Goal: Information Seeking & Learning: Find specific fact

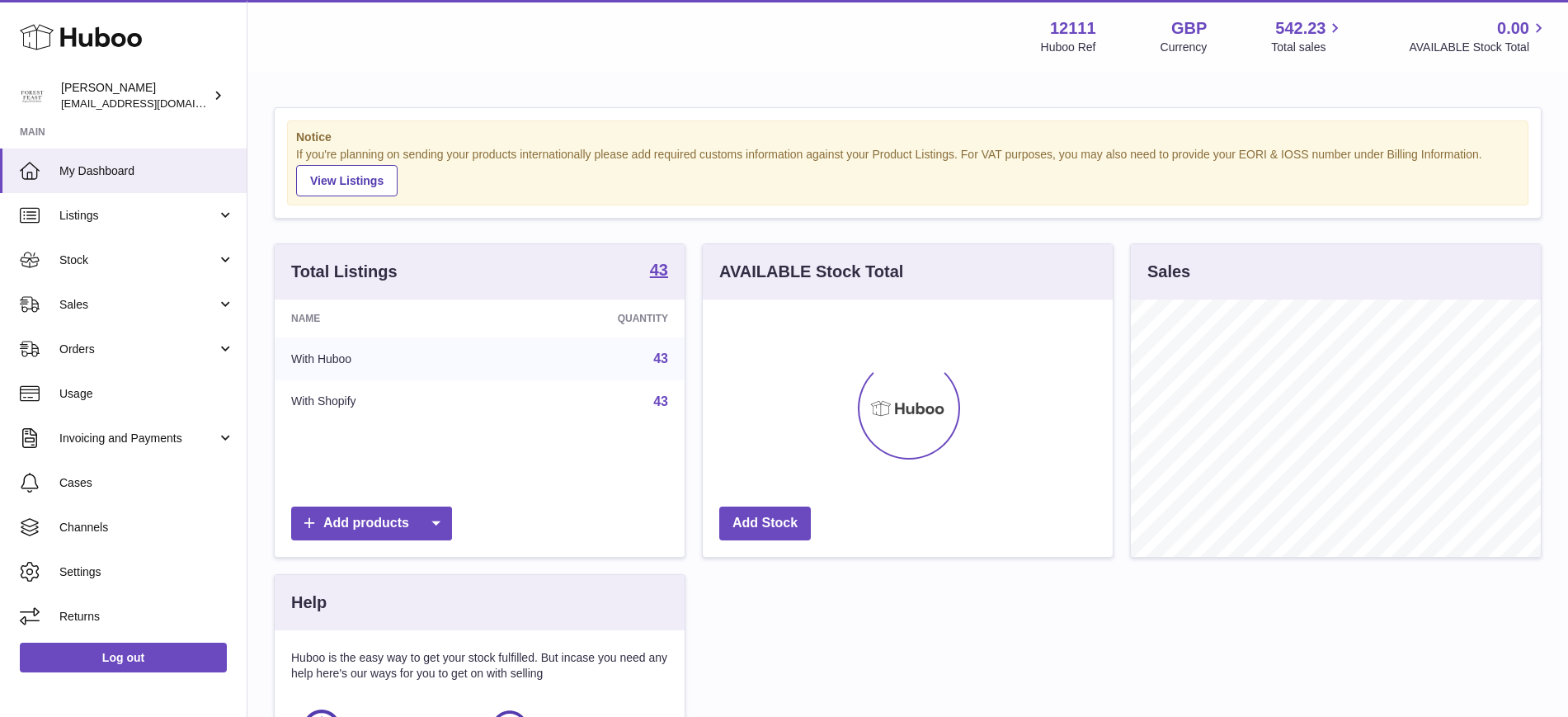
scroll to position [257, 410]
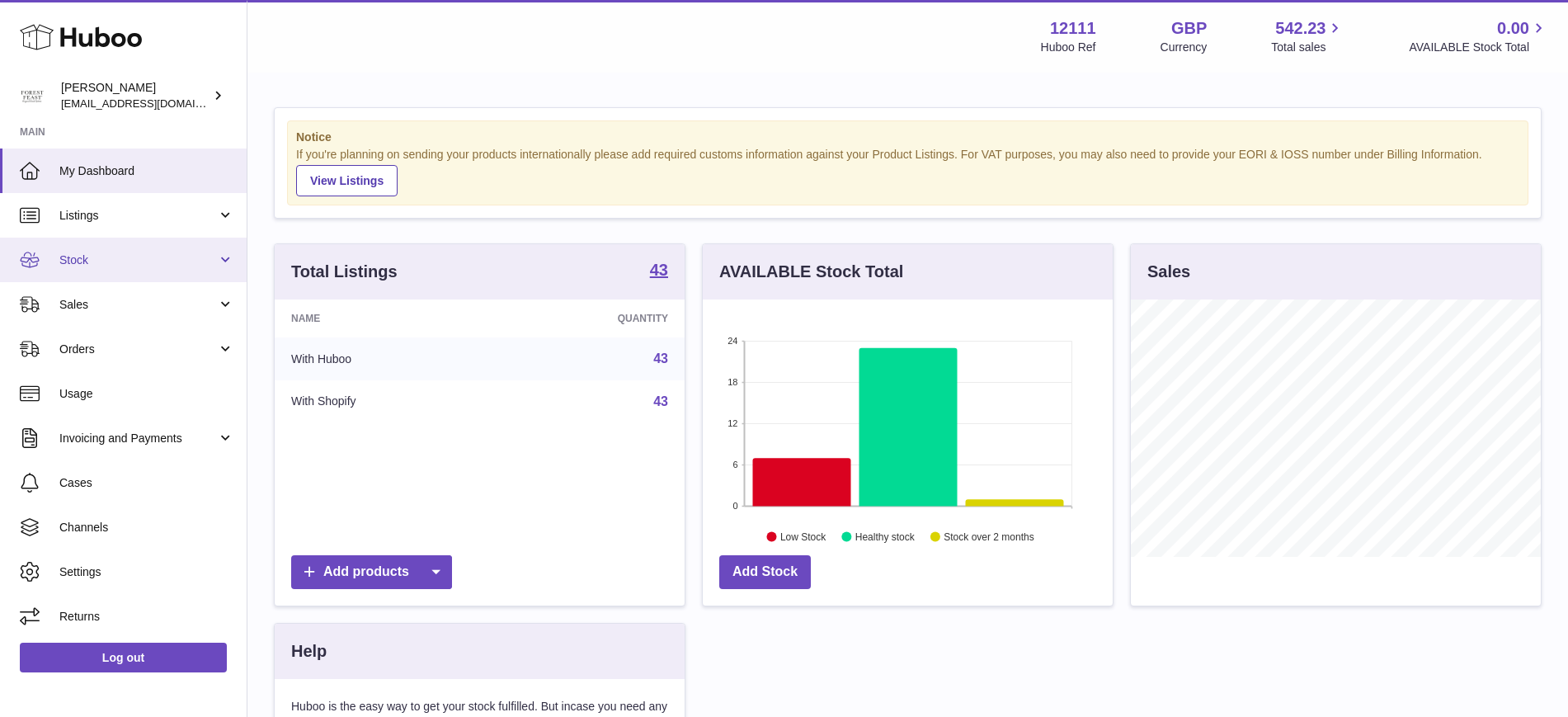
click at [224, 259] on link "Stock" at bounding box center [123, 260] width 246 height 44
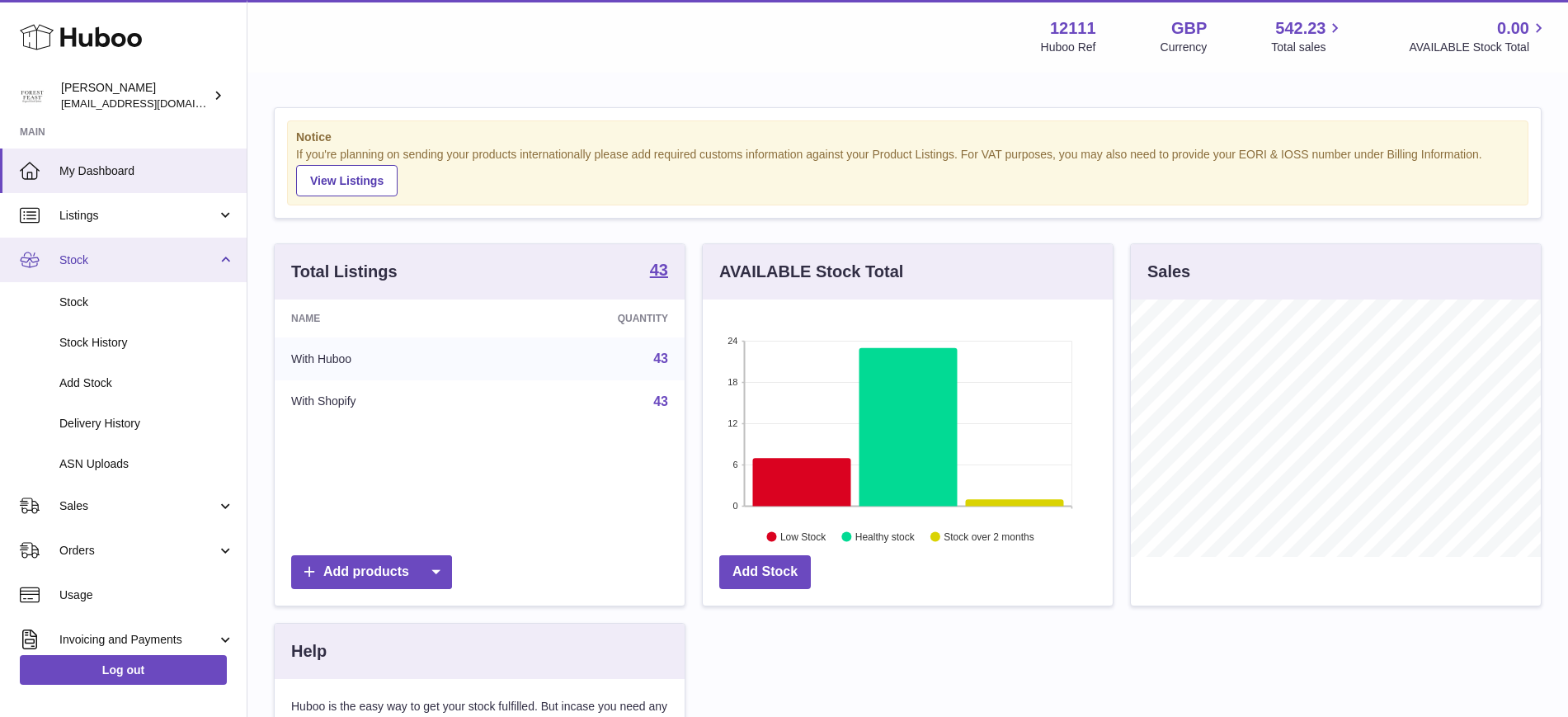
click at [224, 259] on link "Stock" at bounding box center [123, 260] width 246 height 44
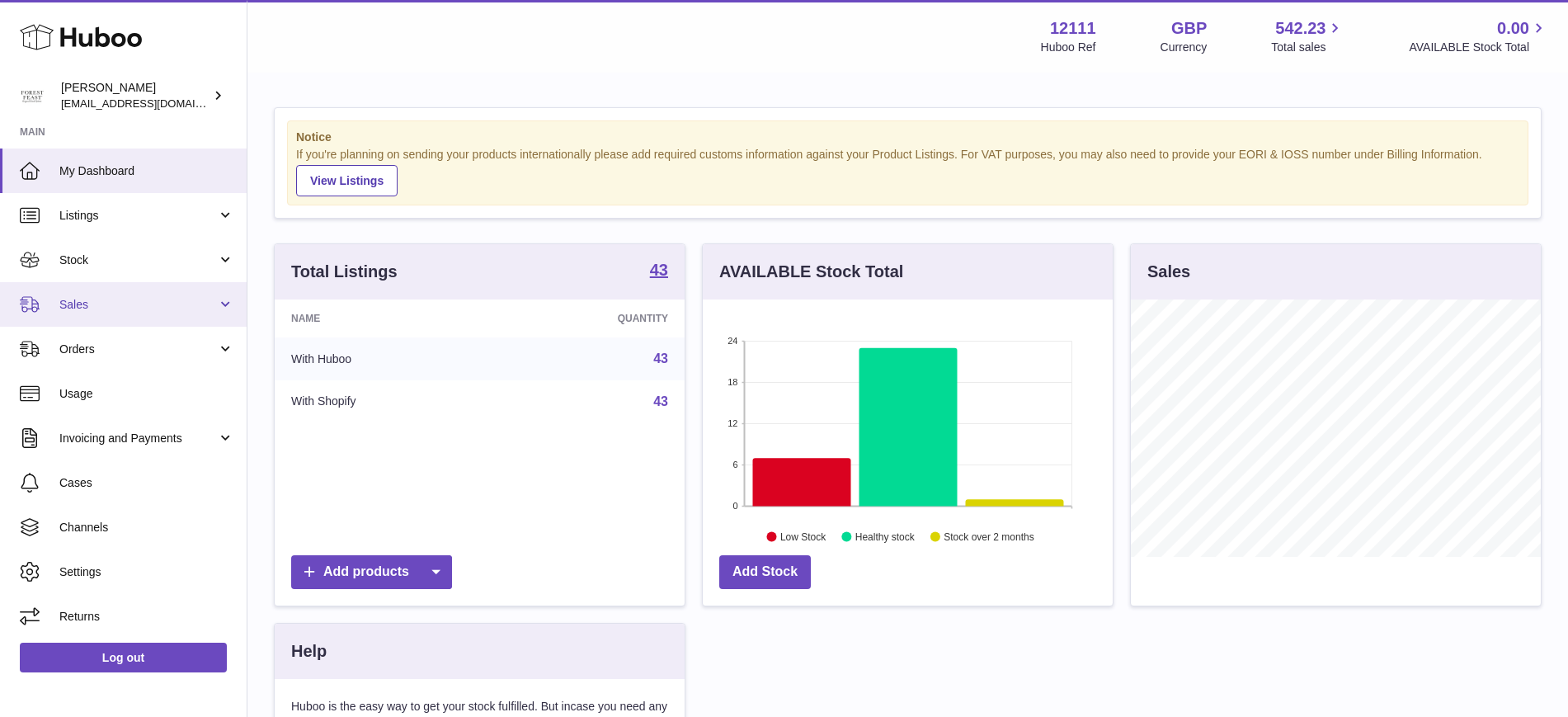
click at [226, 303] on link "Sales" at bounding box center [123, 304] width 246 height 44
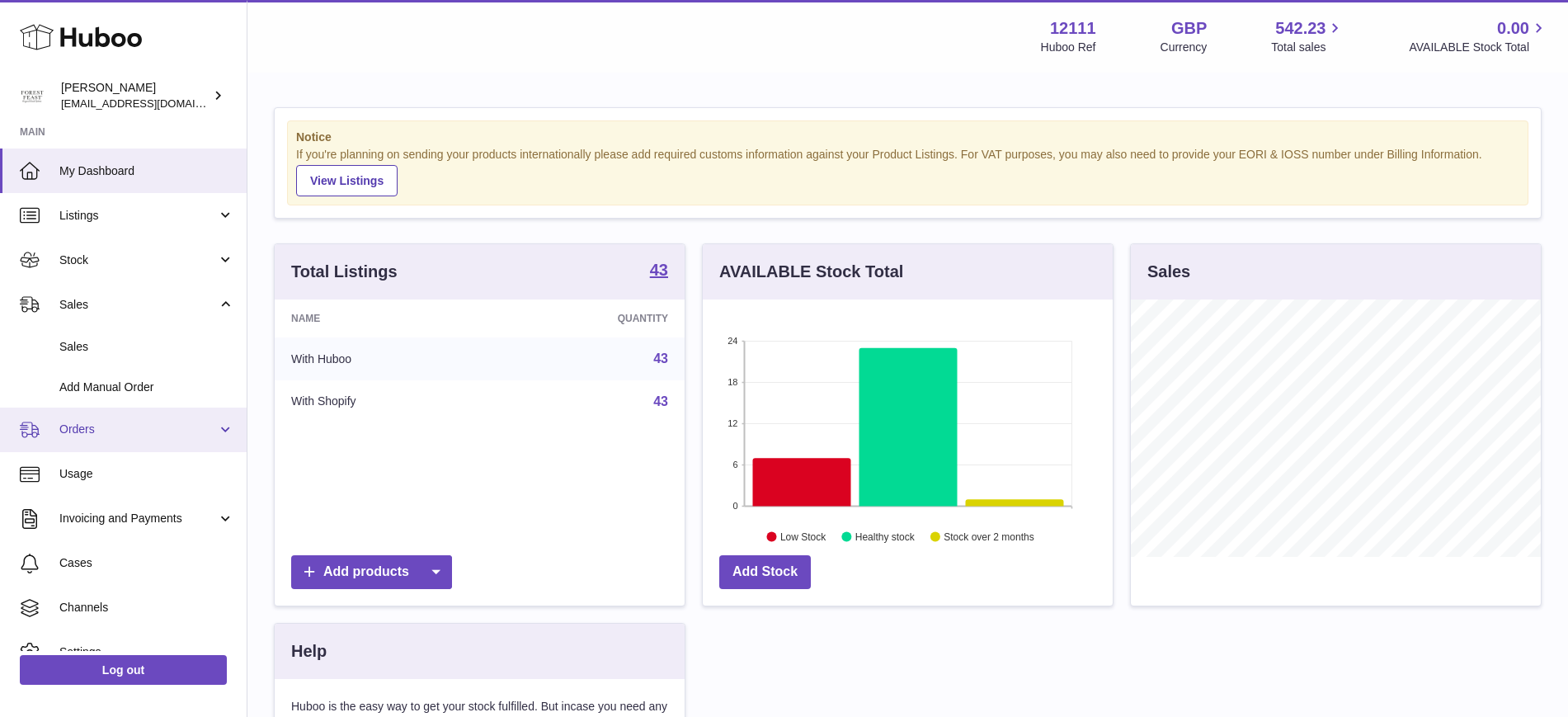
click at [217, 425] on link "Orders" at bounding box center [123, 430] width 246 height 44
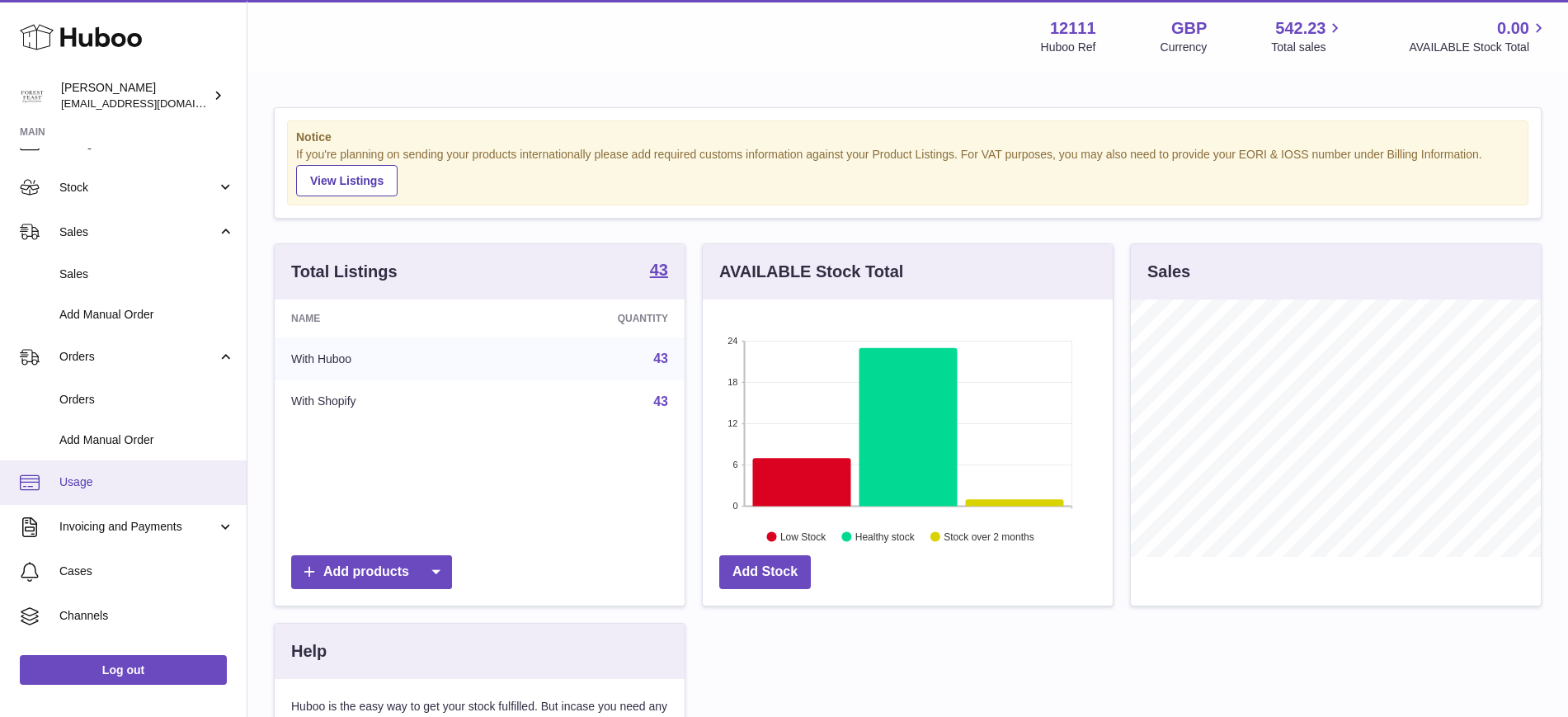
scroll to position [149, 0]
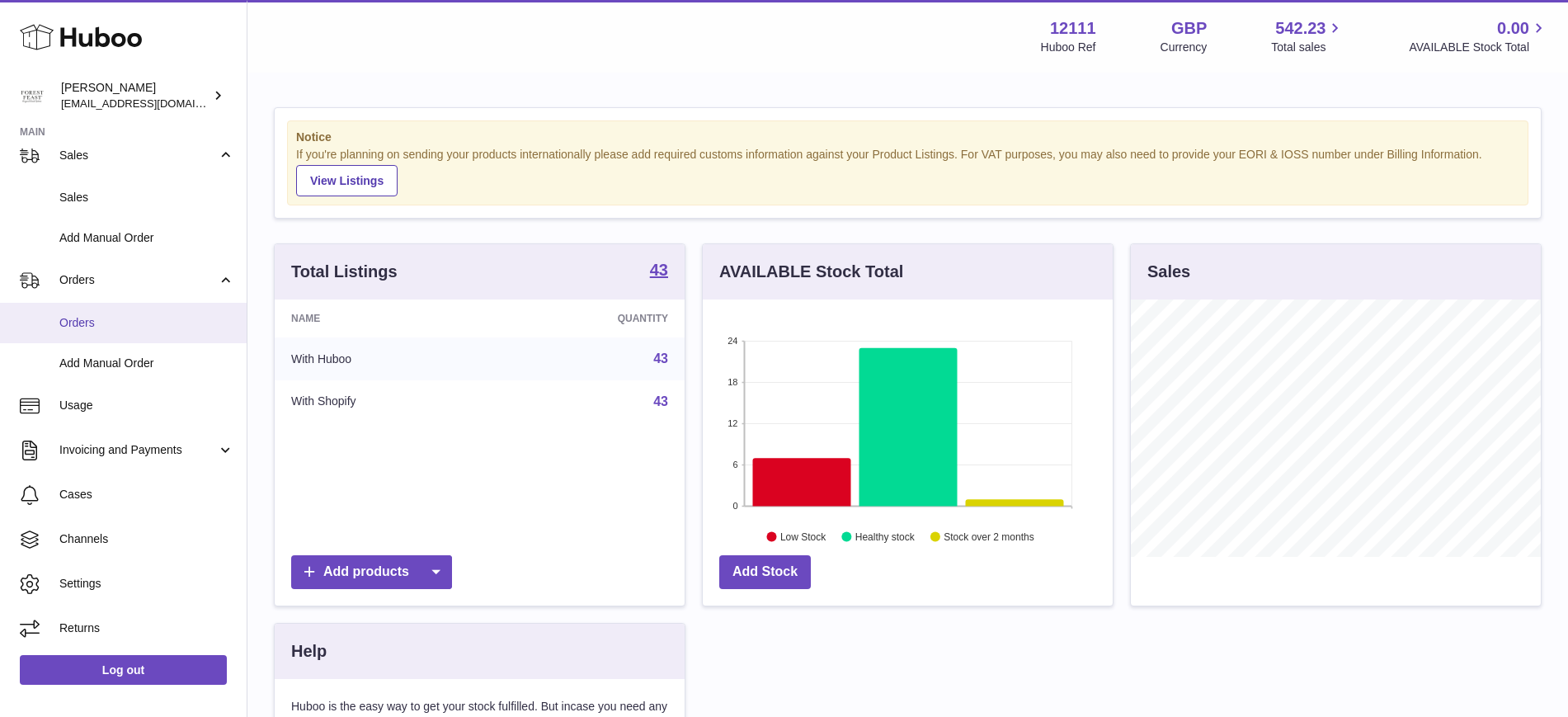
click at [61, 318] on span "Orders" at bounding box center [147, 323] width 175 height 15
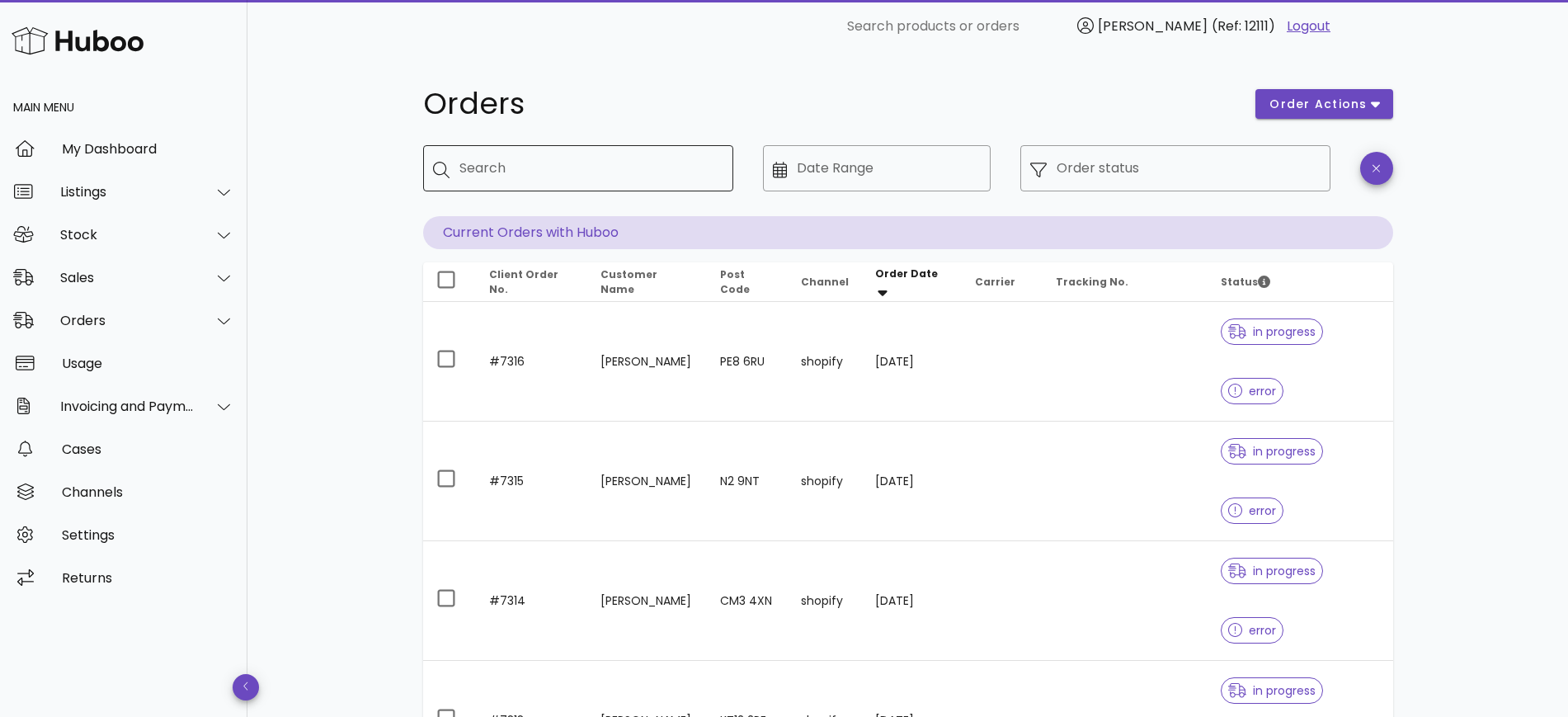
click at [533, 156] on input "Search" at bounding box center [590, 168] width 261 height 26
type input "****"
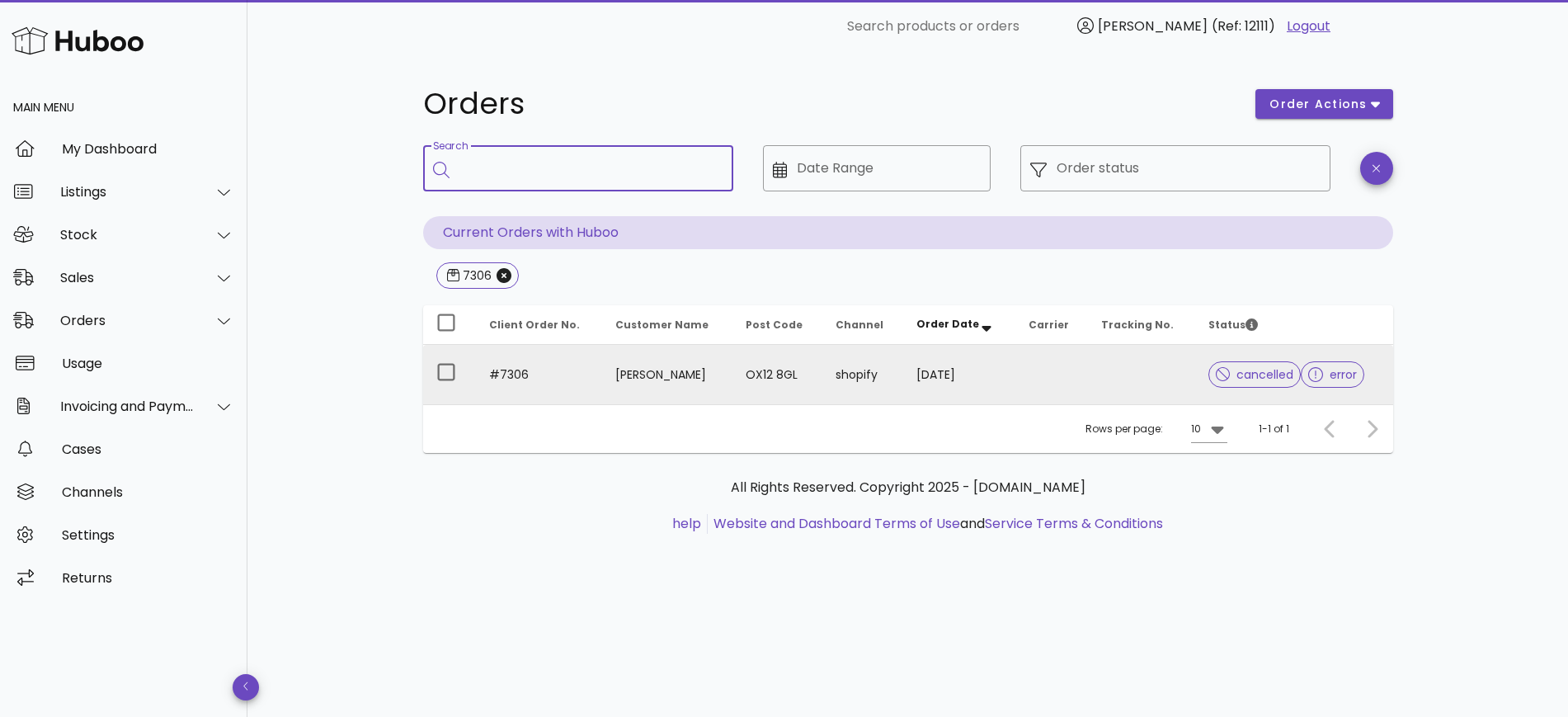
click at [645, 374] on td "[PERSON_NAME]" at bounding box center [667, 374] width 130 height 60
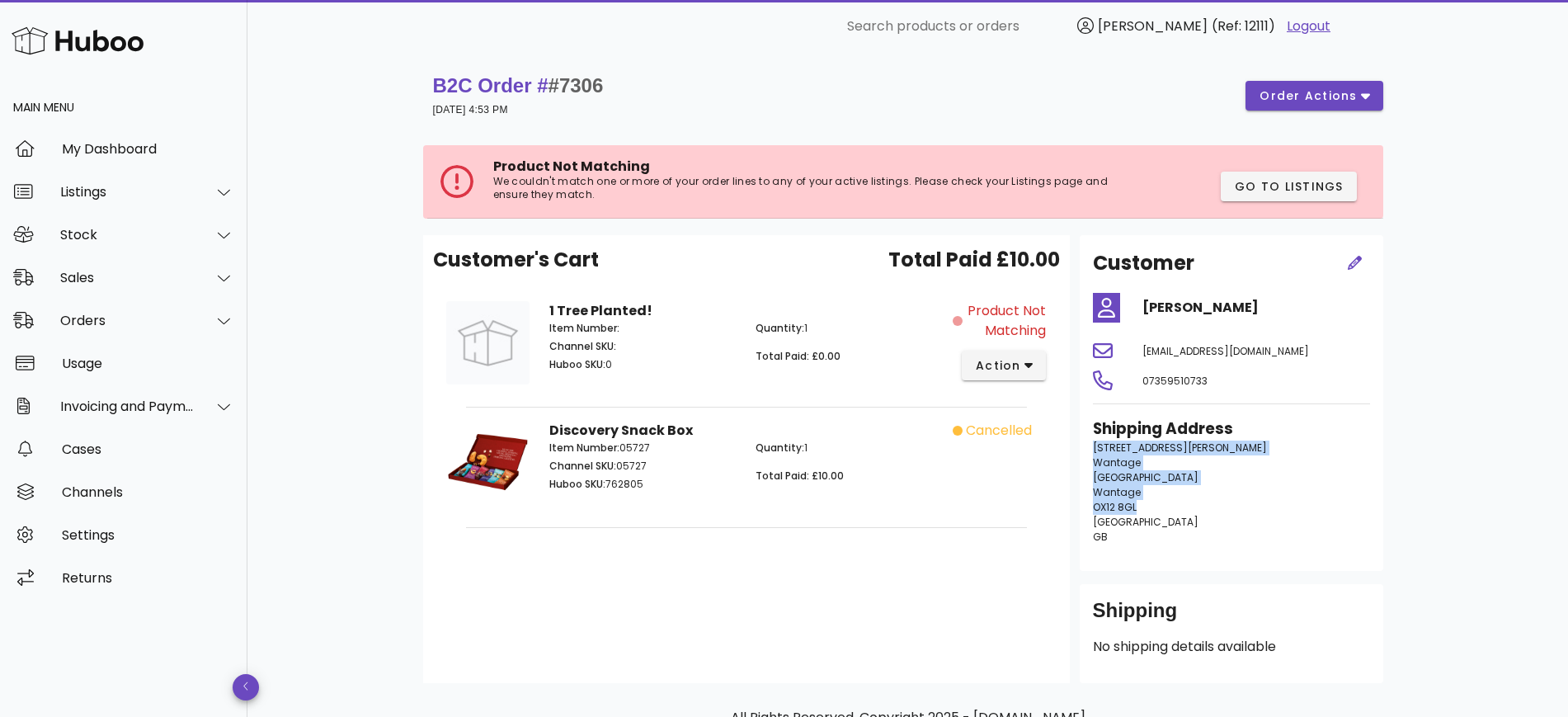
drag, startPoint x: 1092, startPoint y: 442, endPoint x: 1143, endPoint y: 515, distance: 89.1
click at [1143, 515] on p "[STREET_ADDRESS][PERSON_NAME]" at bounding box center [1231, 493] width 277 height 104
copy p "[STREET_ADDRESS][PERSON_NAME]"
drag, startPoint x: 1214, startPoint y: 309, endPoint x: 1143, endPoint y: 309, distance: 71.0
click at [1143, 309] on h4 "[PERSON_NAME]" at bounding box center [1256, 307] width 228 height 20
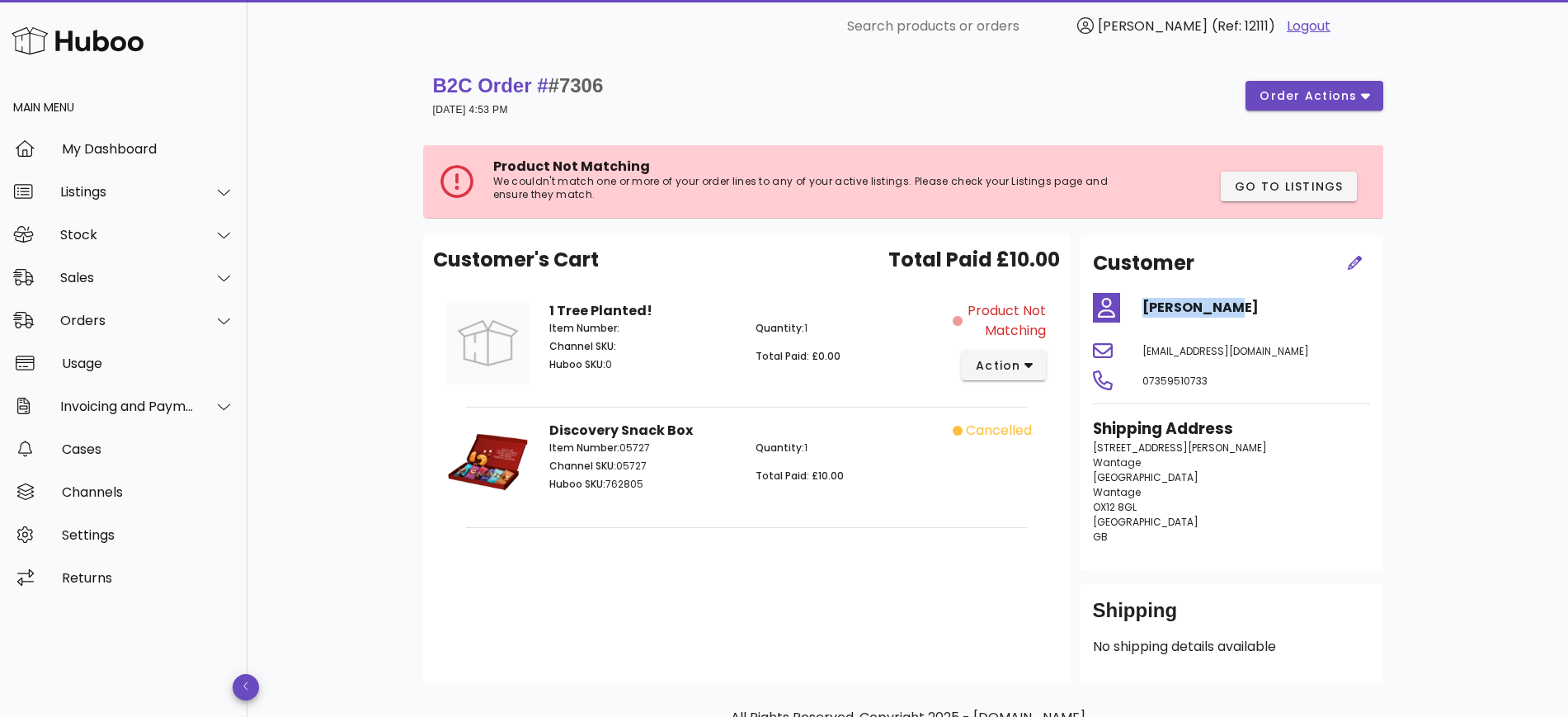
copy h4 "[PERSON_NAME]"
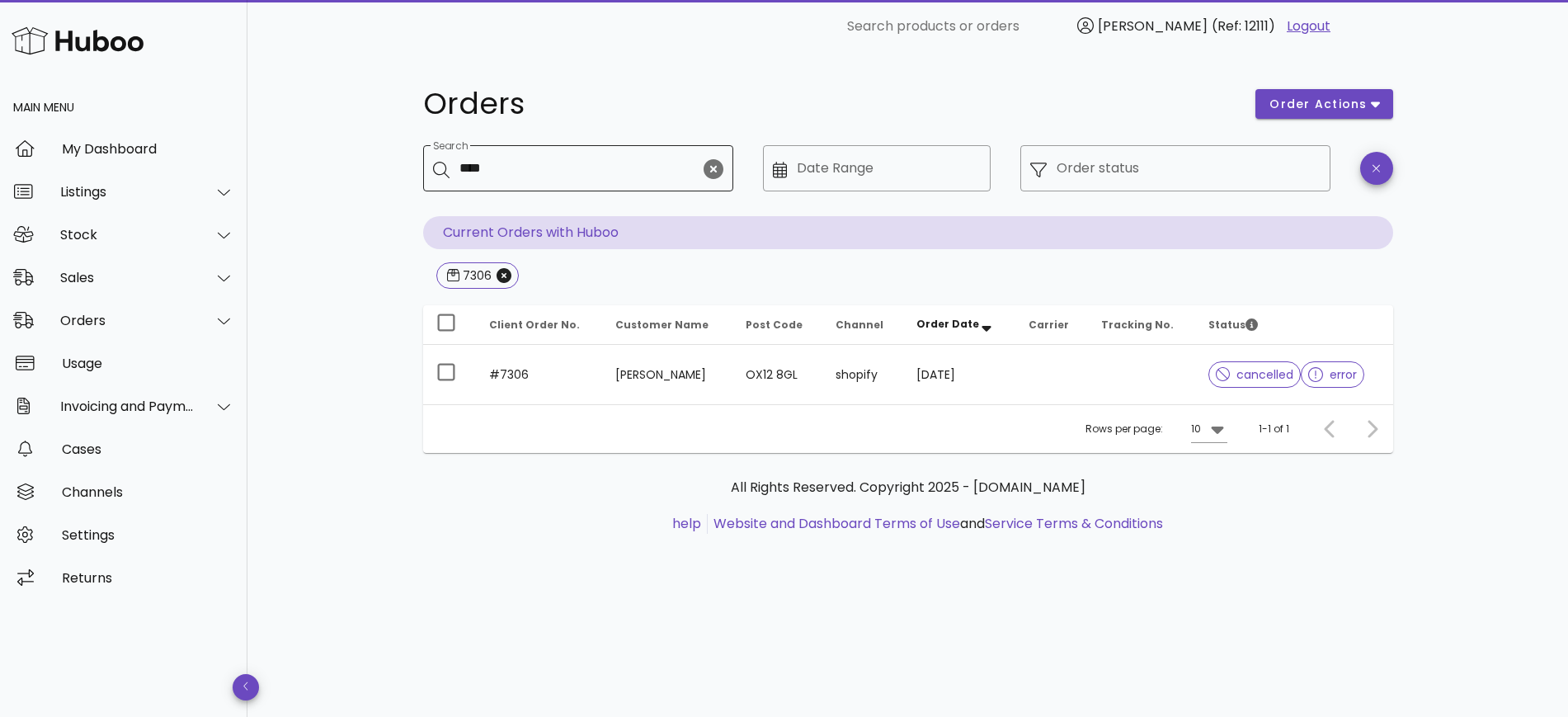
click at [558, 165] on input "****" at bounding box center [580, 168] width 240 height 26
type input "****"
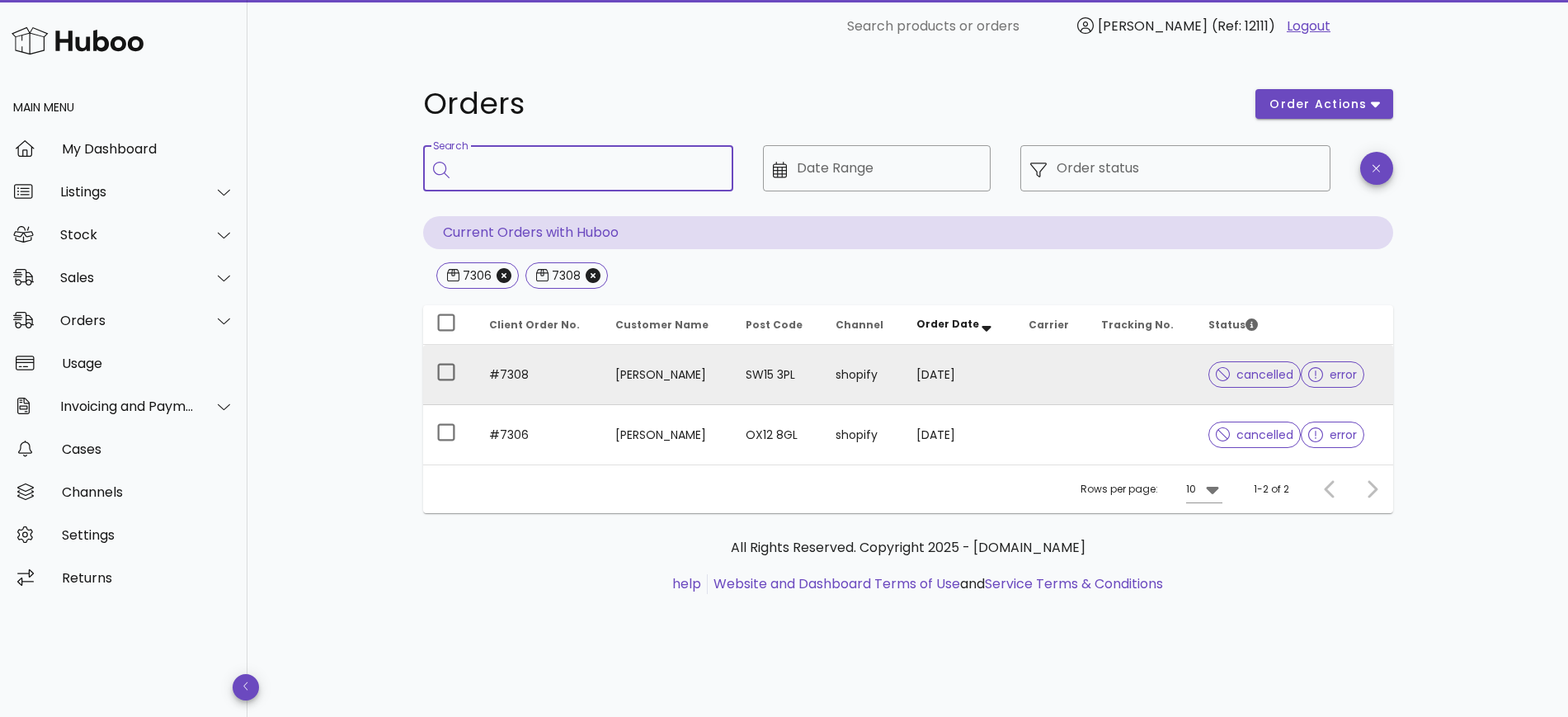
click at [531, 395] on td "#7308" at bounding box center [539, 374] width 127 height 61
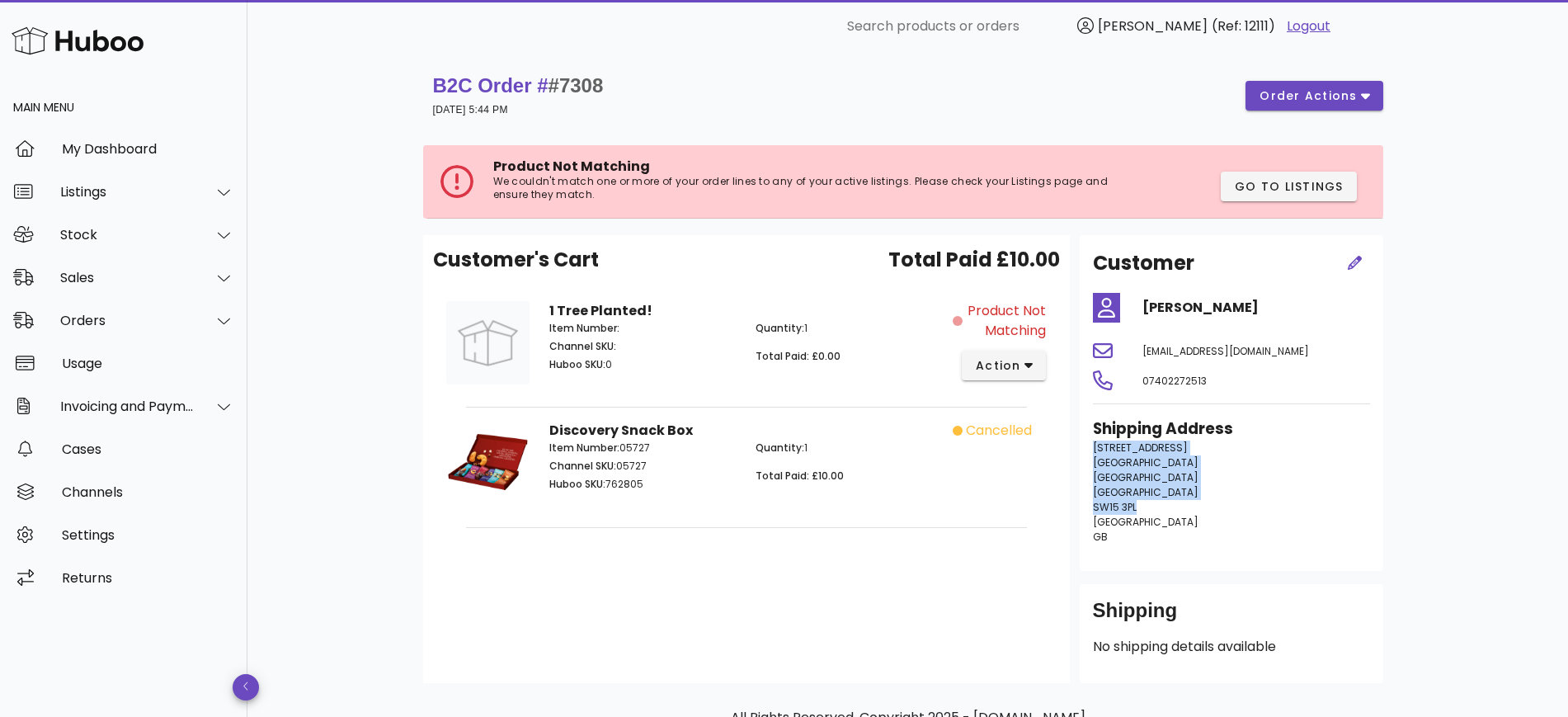
drag, startPoint x: 1086, startPoint y: 444, endPoint x: 1173, endPoint y: 508, distance: 108.0
click at [1173, 508] on div "Shipping Address [STREET_ADDRESS]" at bounding box center [1231, 488] width 297 height 160
copy p "[STREET_ADDRESS]"
drag, startPoint x: 1211, startPoint y: 309, endPoint x: 1144, endPoint y: 309, distance: 67.0
click at [1144, 309] on h4 "[PERSON_NAME]" at bounding box center [1256, 307] width 228 height 20
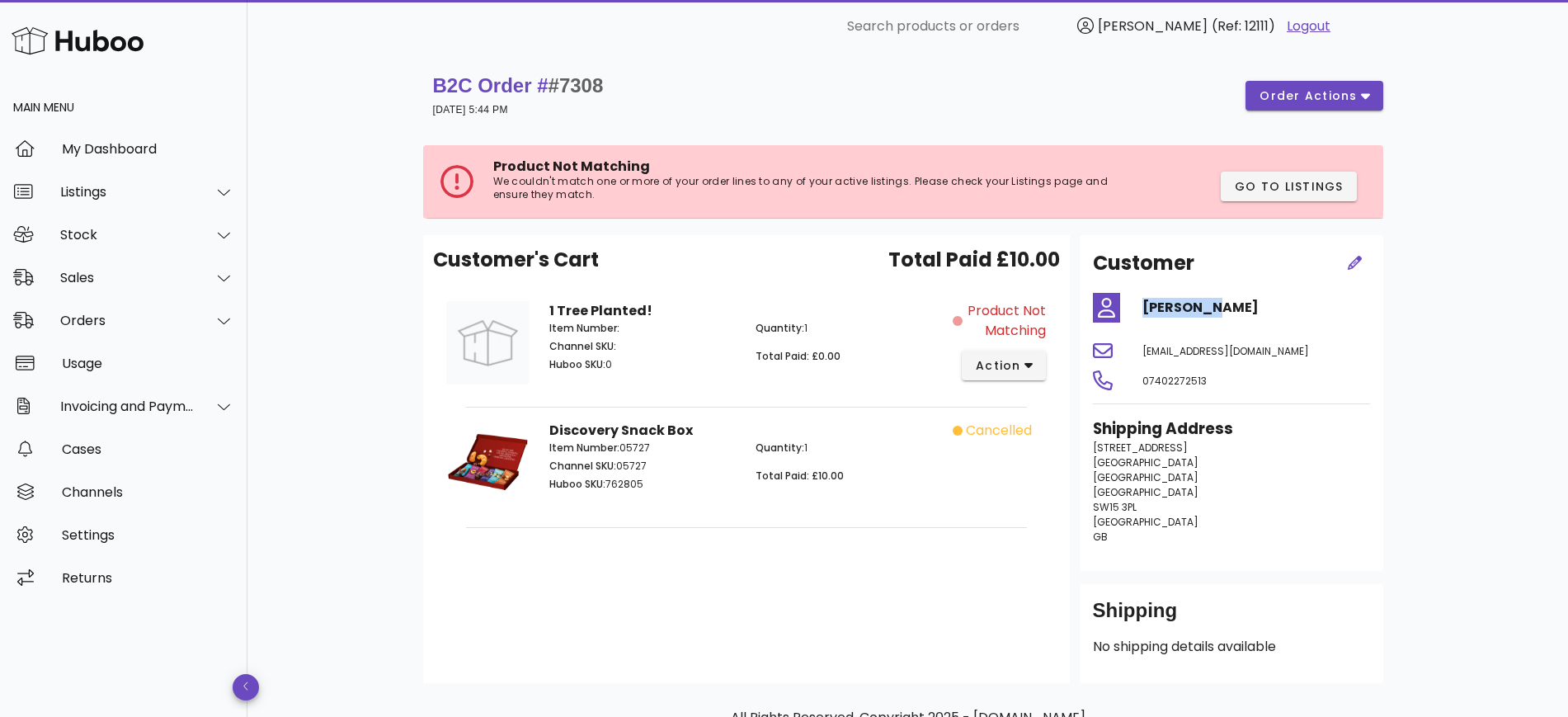
copy h4 "[PERSON_NAME]"
